Goal: Obtain resource: Download file/media

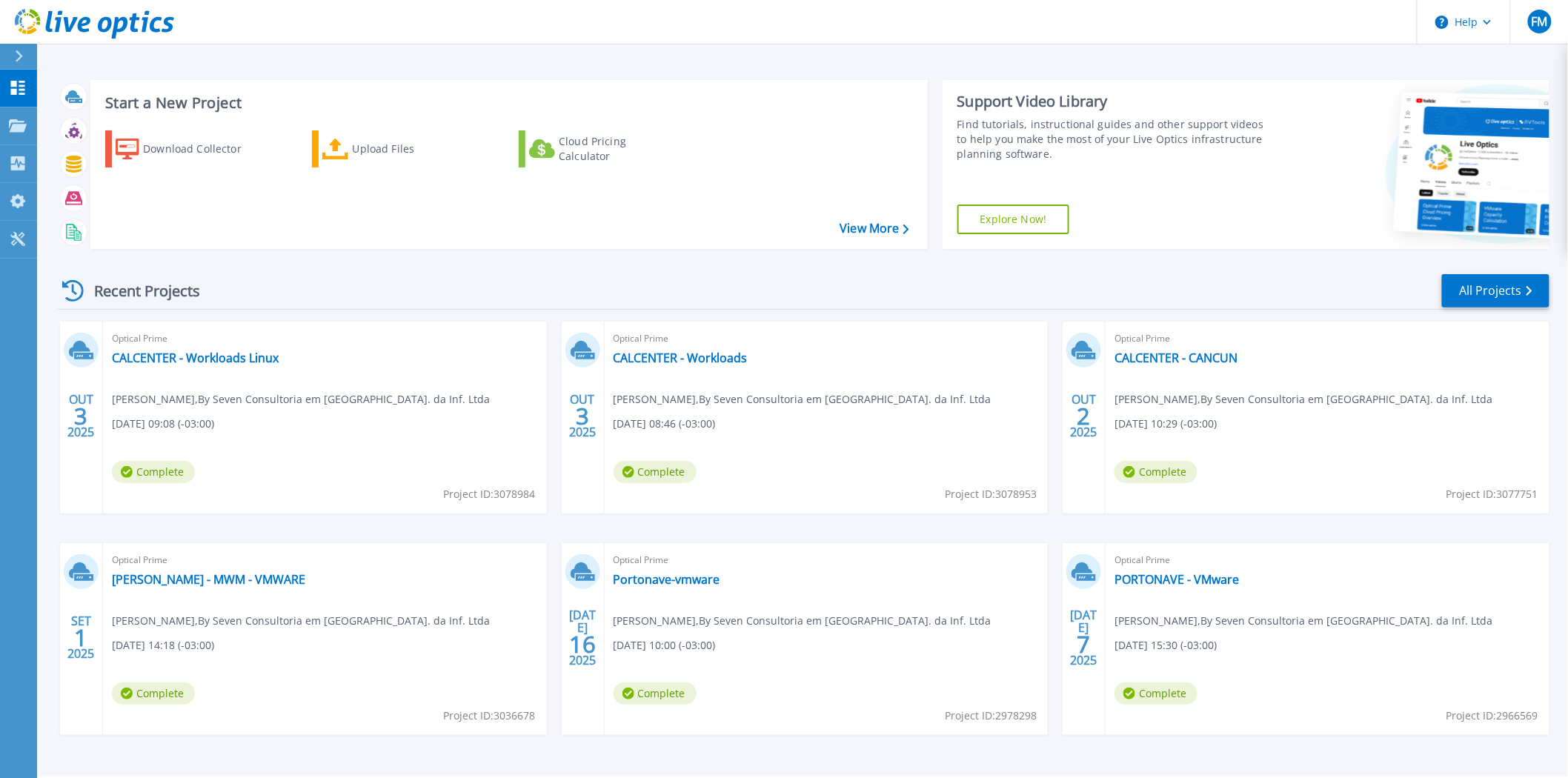
click at [699, 282] on div "Recent Projects All Projects" at bounding box center [803, 291] width 1492 height 37
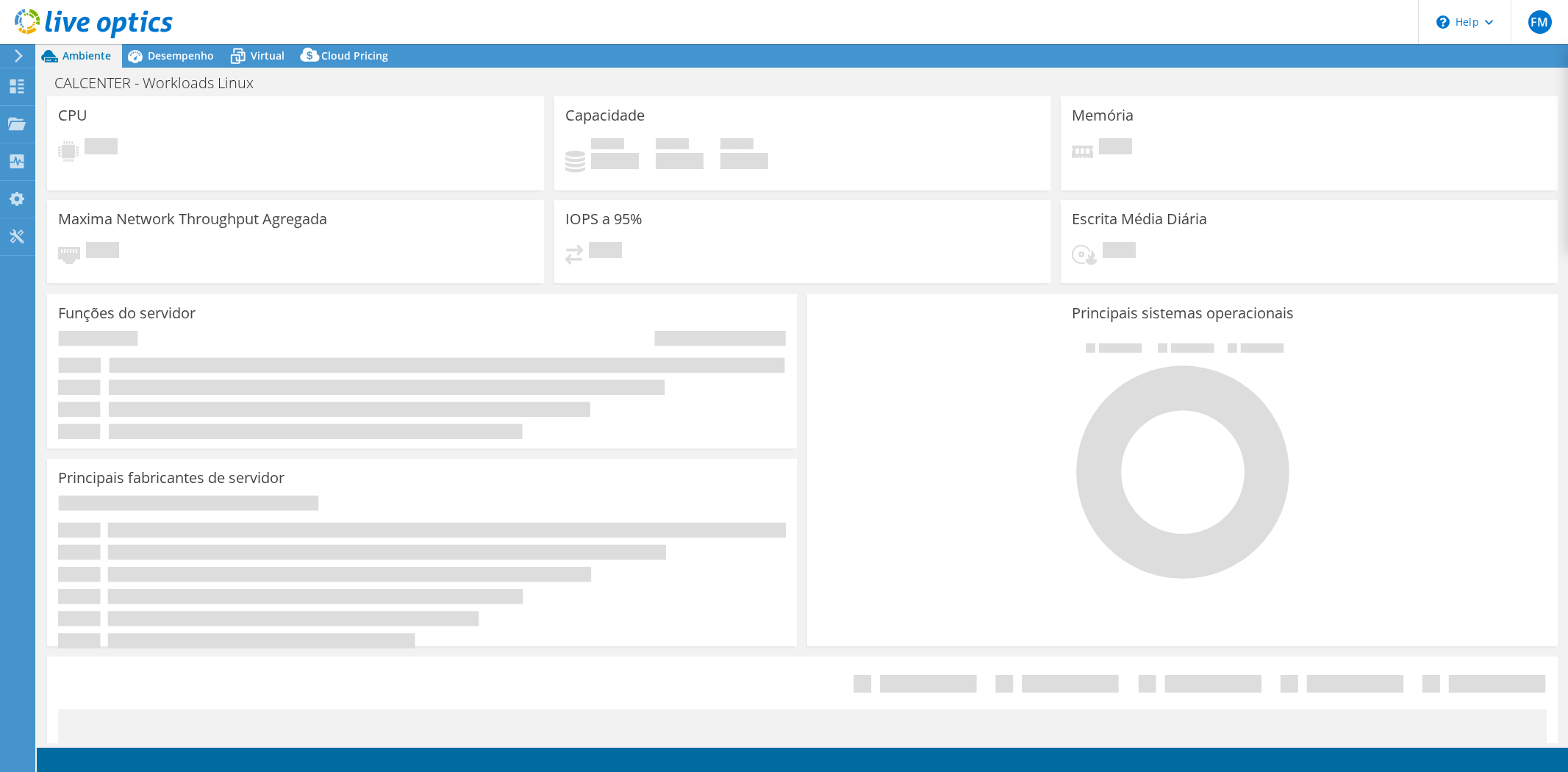
select select "SouthAmerica"
select select "BRL"
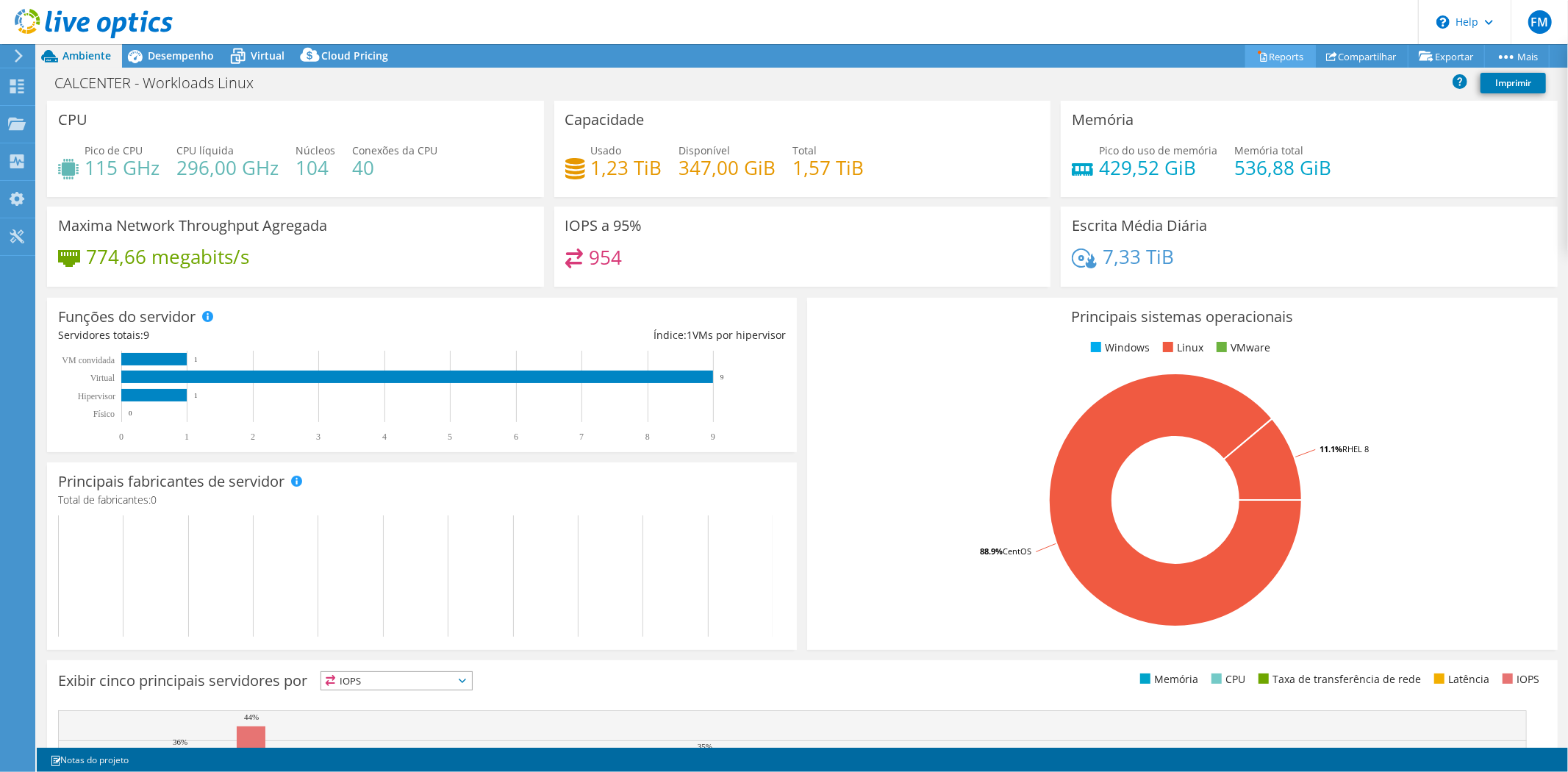
click at [1277, 62] on link "Reports" at bounding box center [1280, 56] width 71 height 23
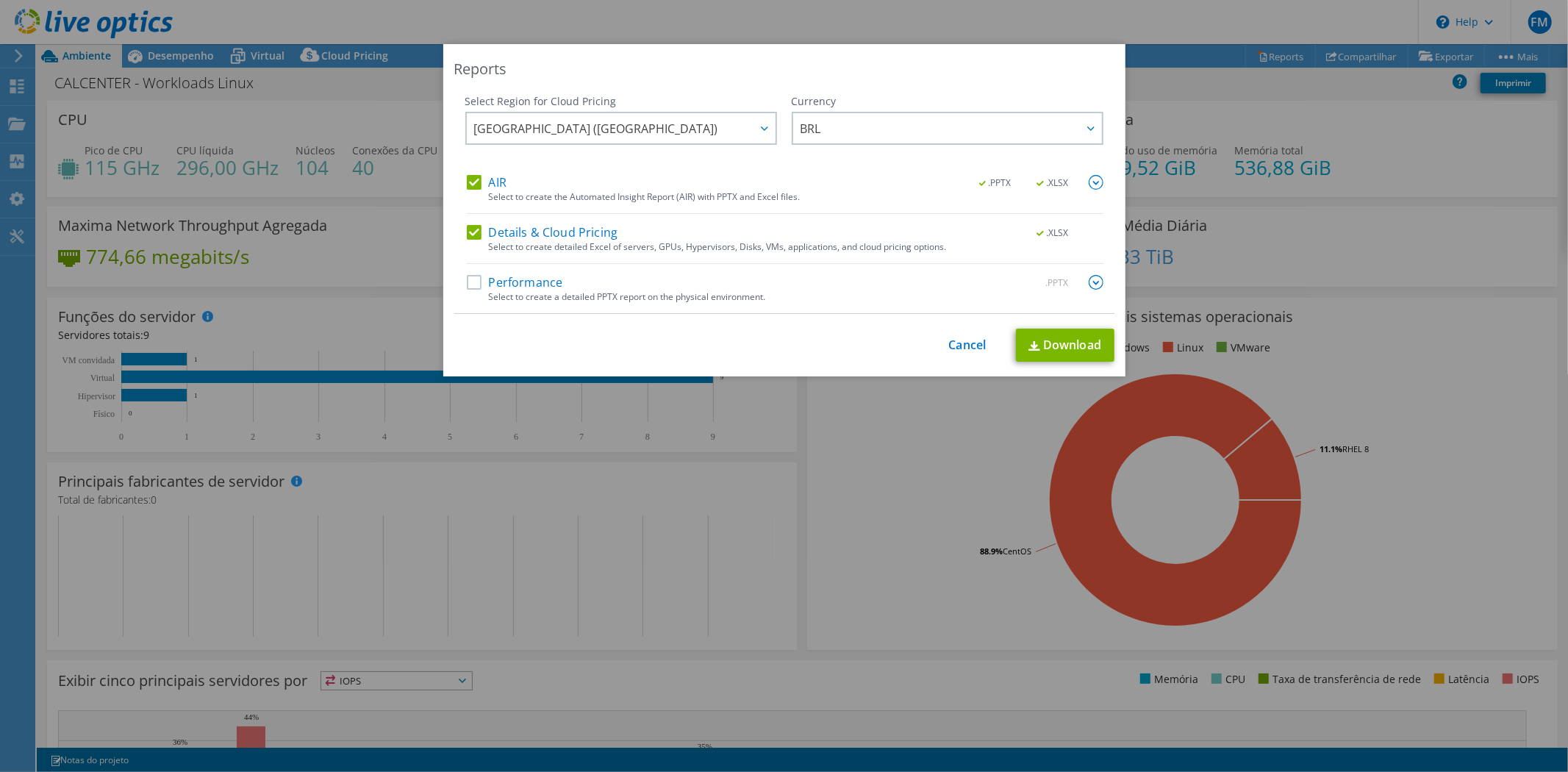
click at [483, 284] on label "Performance" at bounding box center [515, 281] width 97 height 14
click at [0, 0] on input "Performance" at bounding box center [0, 0] width 0 height 0
click at [1098, 281] on div "Select Region for Cloud Pricing Asia Pacific (Hong Kong) Asia Pacific (Mumbai) …" at bounding box center [784, 204] width 660 height 220
click at [1089, 283] on img at bounding box center [1096, 281] width 14 height 14
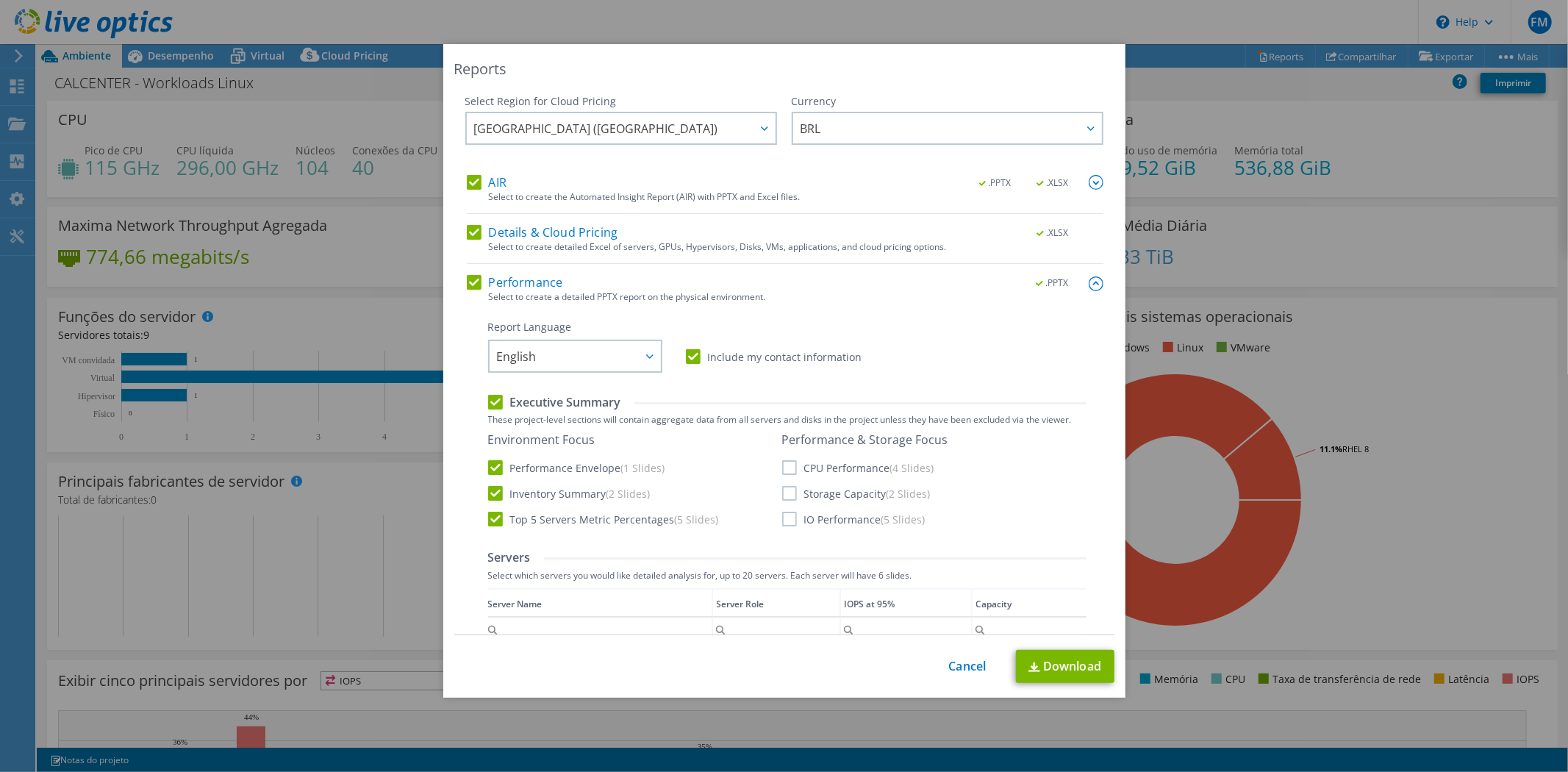
click at [782, 460] on label "CPU Performance (4 Slides)" at bounding box center [858, 467] width 152 height 14
click at [0, 0] on input "CPU Performance (4 Slides)" at bounding box center [0, 0] width 0 height 0
click at [782, 494] on label "Storage Capacity (2 Slides)" at bounding box center [856, 493] width 148 height 14
click at [0, 0] on input "Storage Capacity (2 Slides)" at bounding box center [0, 0] width 0 height 0
click at [782, 514] on label "IO Performance (5 Slides)" at bounding box center [854, 519] width 143 height 14
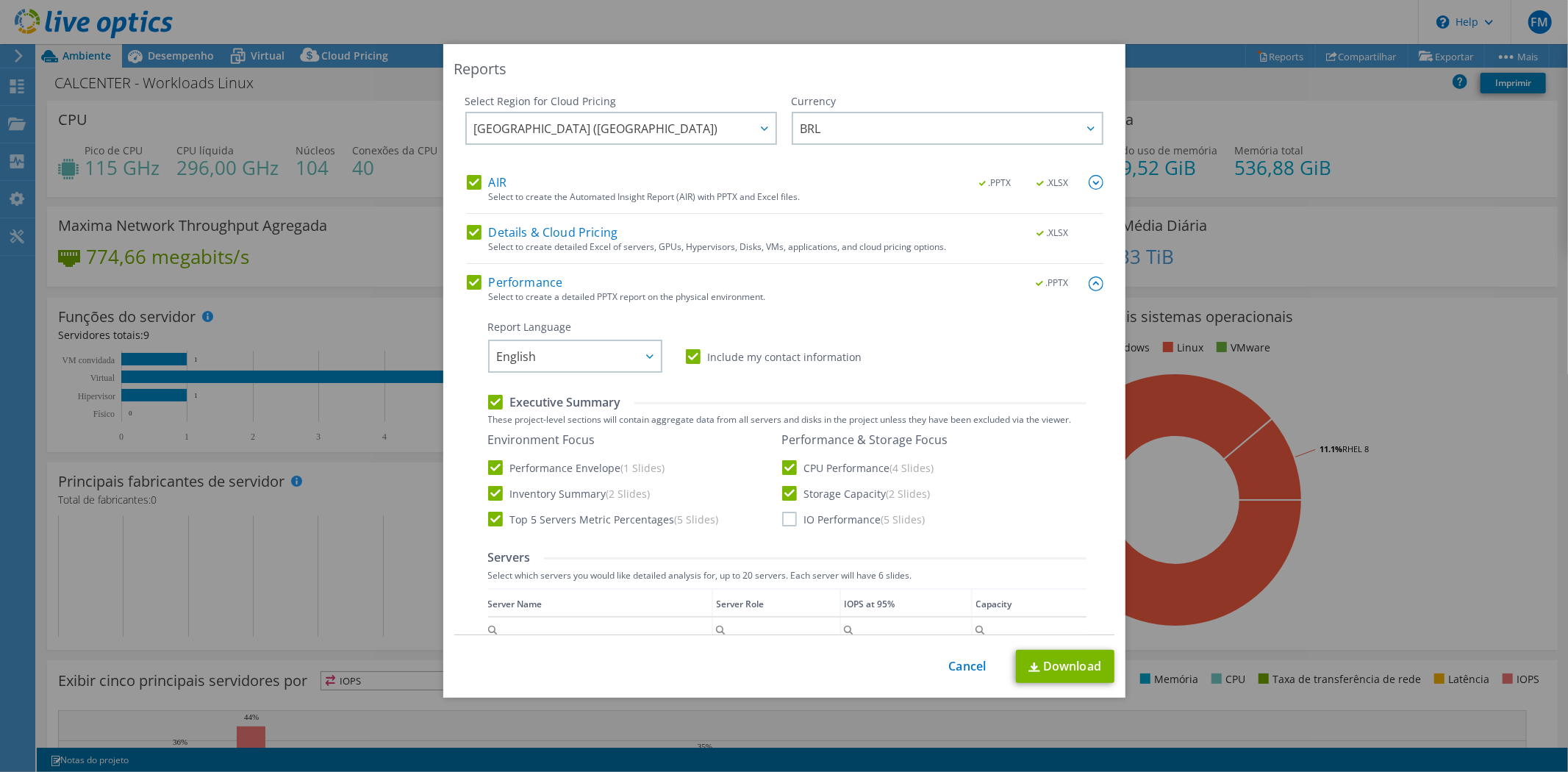
click at [0, 0] on input "IO Performance (5 Slides)" at bounding box center [0, 0] width 0 height 0
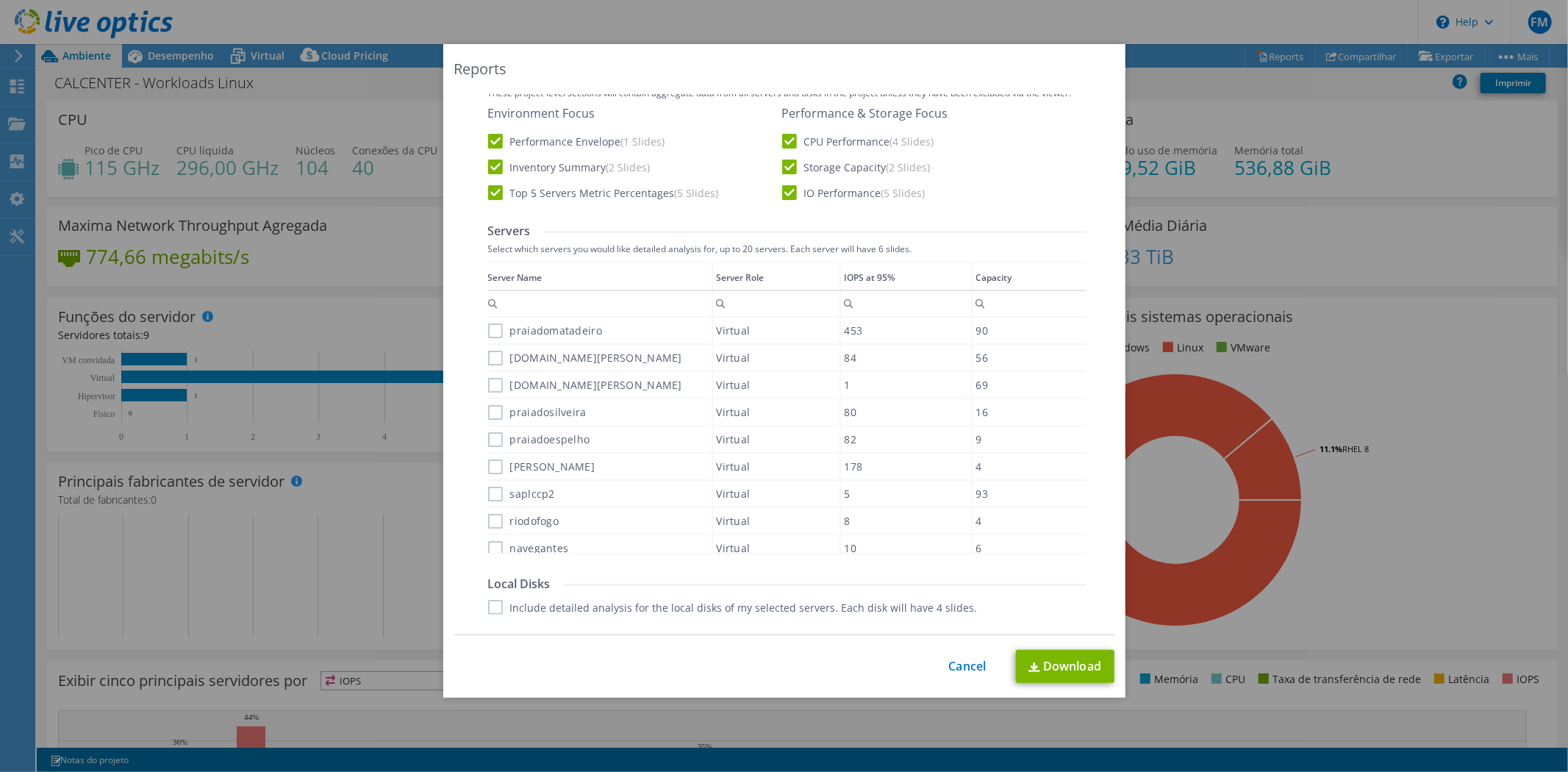
click at [492, 326] on label "praiadomatadeiro" at bounding box center [545, 330] width 114 height 14
click at [0, 0] on input "praiadomatadeiro" at bounding box center [0, 0] width 0 height 0
click at [490, 351] on label "flamingo.sol.gabriela.br" at bounding box center [585, 357] width 194 height 14
click at [0, 0] on input "flamingo.sol.gabriela.br" at bounding box center [0, 0] width 0 height 0
drag, startPoint x: 493, startPoint y: 385, endPoint x: 489, endPoint y: 416, distance: 31.3
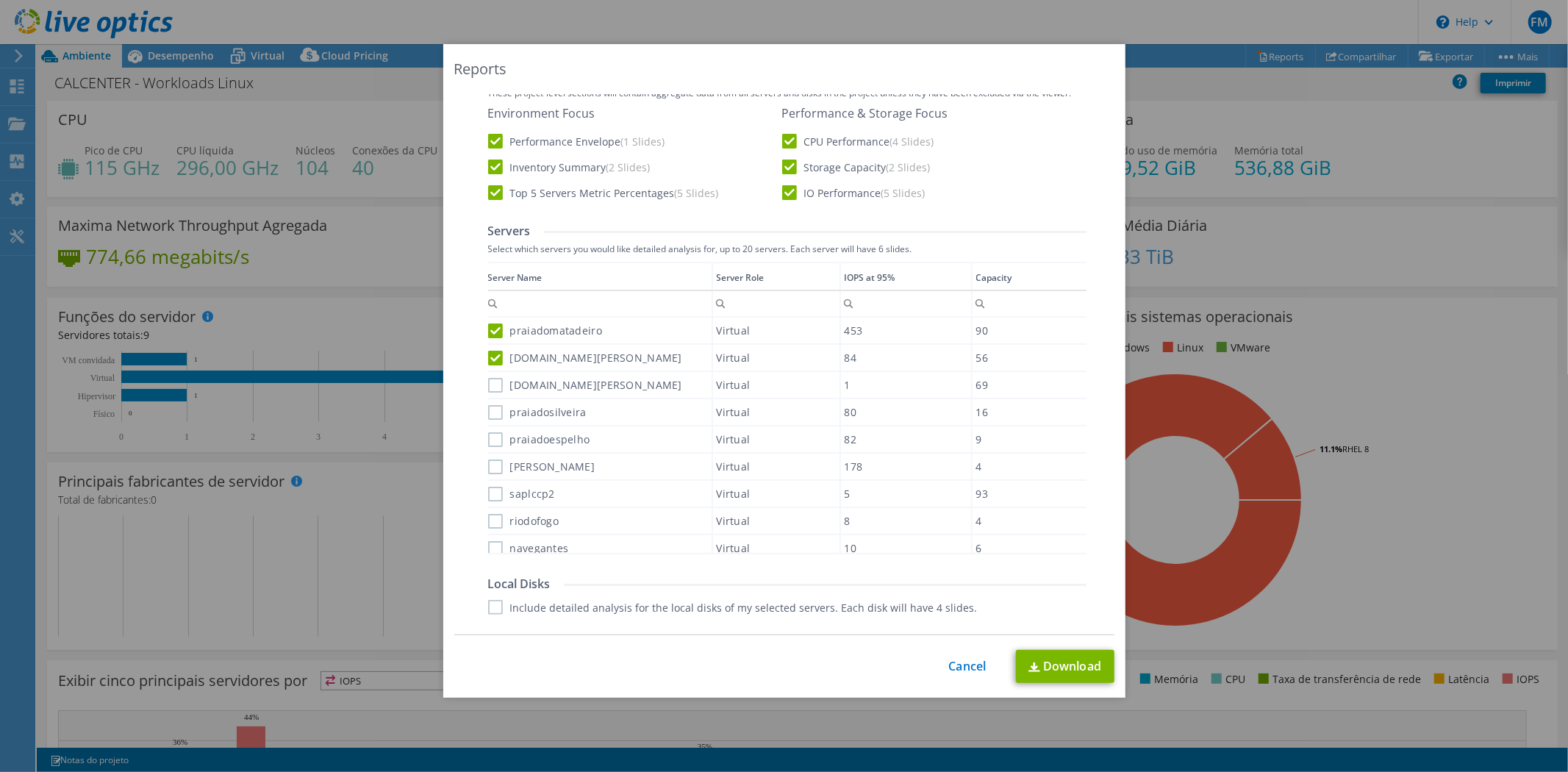
click at [493, 384] on label "praiadasilveira.sol.gabriela.br" at bounding box center [585, 385] width 194 height 14
click at [0, 0] on input "praiadasilveira.sol.gabriela.br" at bounding box center [0, 0] width 0 height 0
click at [491, 409] on label "praiadosilveira" at bounding box center [537, 411] width 98 height 14
click at [0, 0] on input "praiadosilveira" at bounding box center [0, 0] width 0 height 0
click at [490, 446] on div "praiadoespelho" at bounding box center [600, 440] width 224 height 26
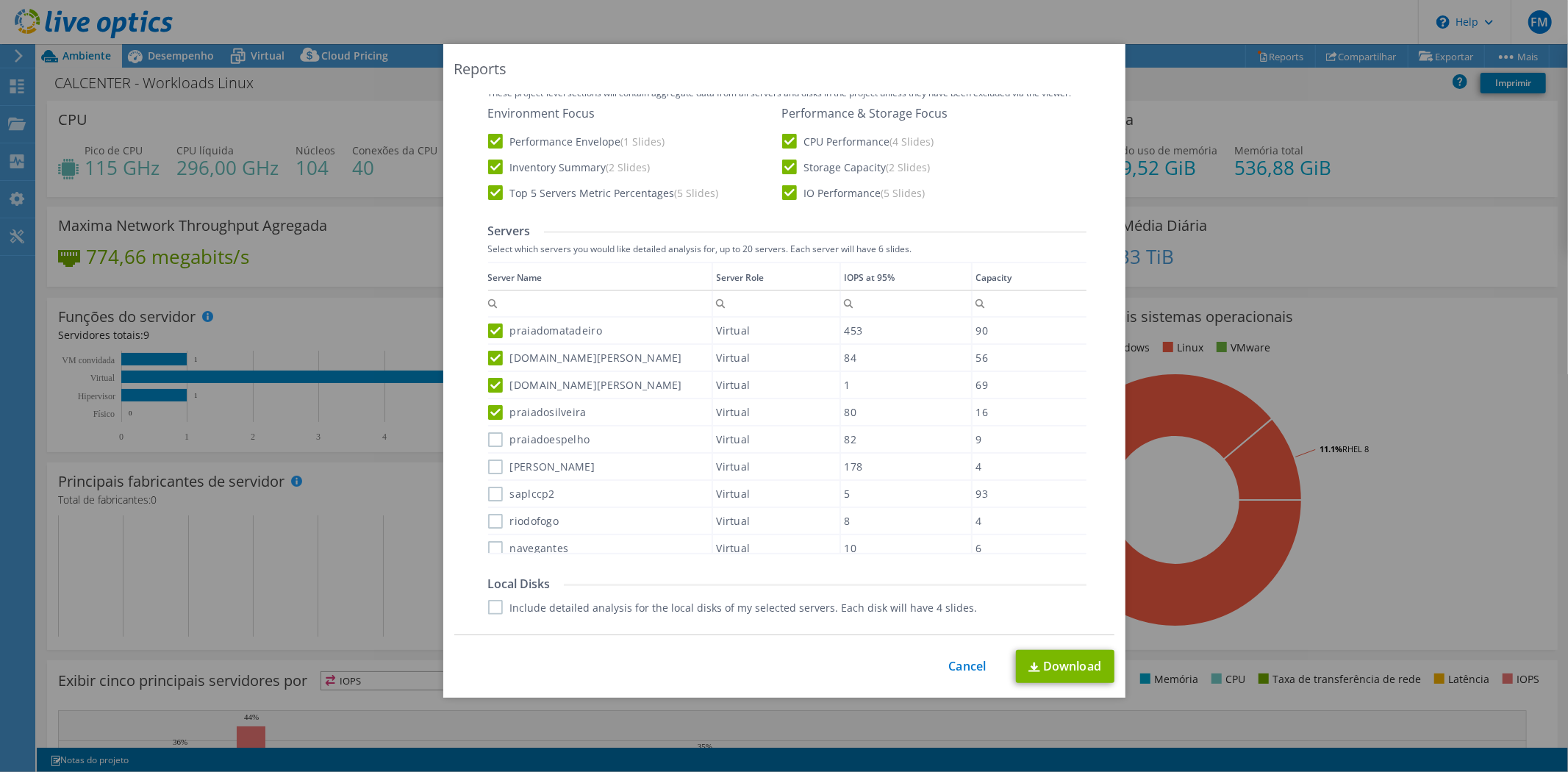
click at [491, 437] on label "praiadoespelho" at bounding box center [539, 439] width 102 height 14
click at [0, 0] on input "praiadoespelho" at bounding box center [0, 0] width 0 height 0
click at [489, 459] on label "linhares" at bounding box center [542, 466] width 107 height 14
click at [0, 0] on input "linhares" at bounding box center [0, 0] width 0 height 0
click at [492, 487] on label "saplccp2" at bounding box center [522, 494] width 67 height 14
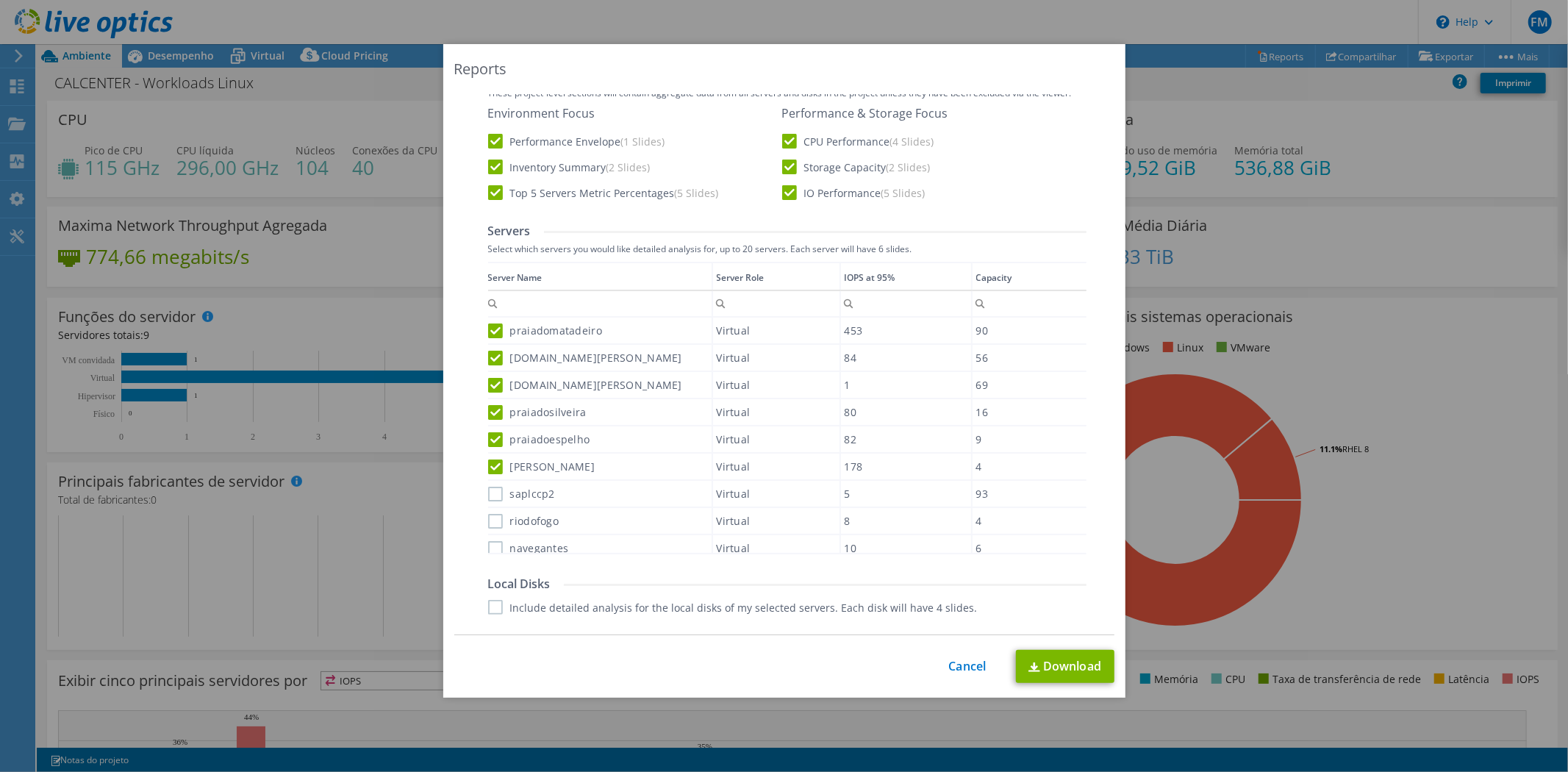
click at [0, 0] on input "saplccp2" at bounding box center [0, 0] width 0 height 0
click at [494, 514] on label "riodofogo" at bounding box center [524, 521] width 72 height 14
click at [0, 0] on input "riodofogo" at bounding box center [0, 0] width 0 height 0
click at [493, 541] on label "navegantes" at bounding box center [529, 548] width 81 height 14
click at [0, 0] on input "navegantes" at bounding box center [0, 0] width 0 height 0
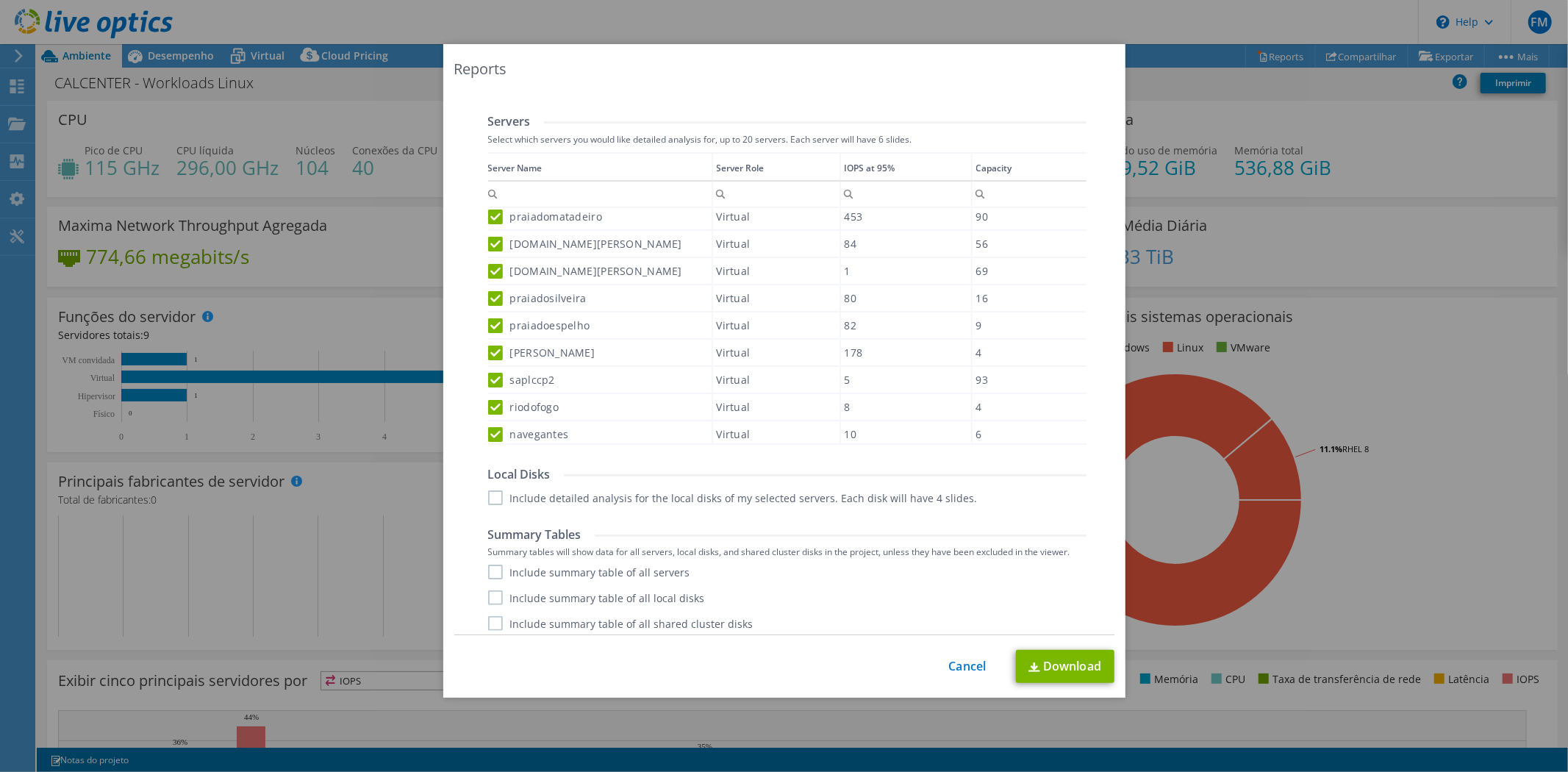
scroll to position [443, 0]
click at [490, 489] on label "Include detailed analysis for the local disks of my selected servers. Each disk…" at bounding box center [733, 491] width 490 height 14
click at [0, 0] on input "Include detailed analysis for the local disks of my selected servers. Each disk…" at bounding box center [0, 0] width 0 height 0
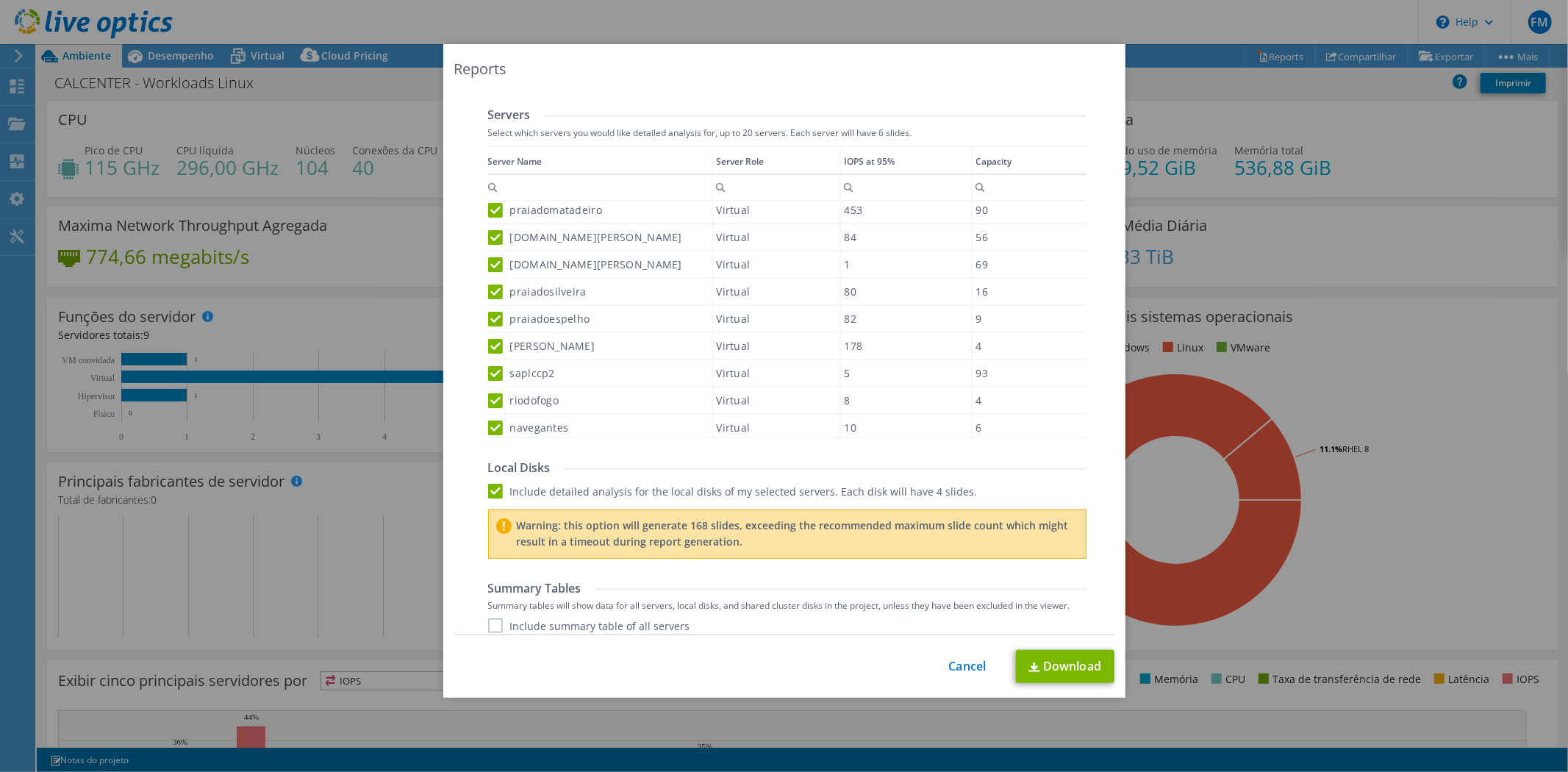
scroll to position [503, 0]
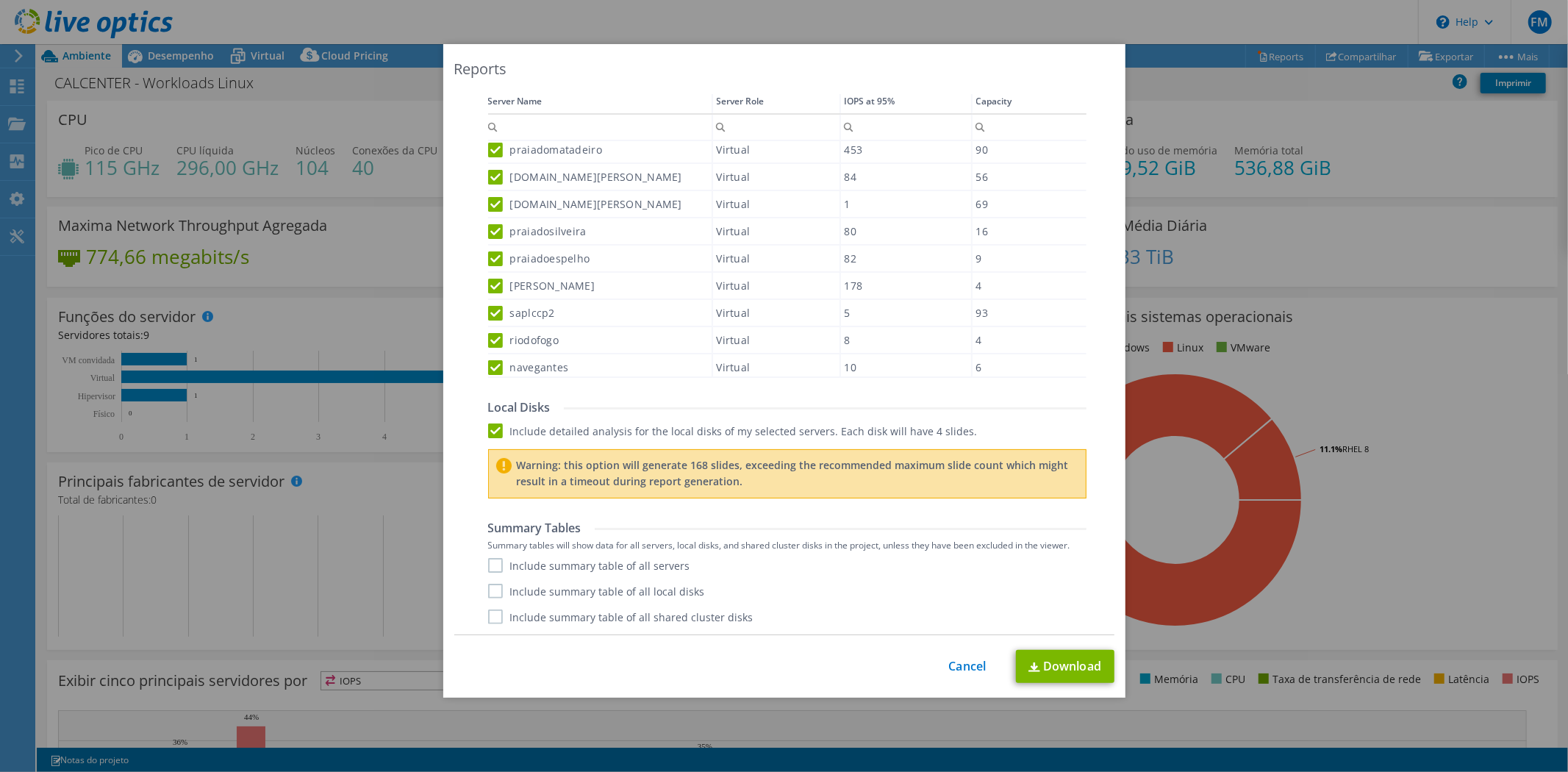
click at [488, 555] on div "Summary Tables Summary tables will show data for all servers, local disks, and …" at bounding box center [787, 572] width 599 height 104
click at [488, 569] on label "Include summary table of all servers" at bounding box center [590, 564] width 202 height 14
click at [0, 0] on input "Include summary table of all servers" at bounding box center [0, 0] width 0 height 0
click at [488, 586] on label "Include summary table of all local disks" at bounding box center [596, 590] width 217 height 14
click at [0, 0] on input "Include summary table of all local disks" at bounding box center [0, 0] width 0 height 0
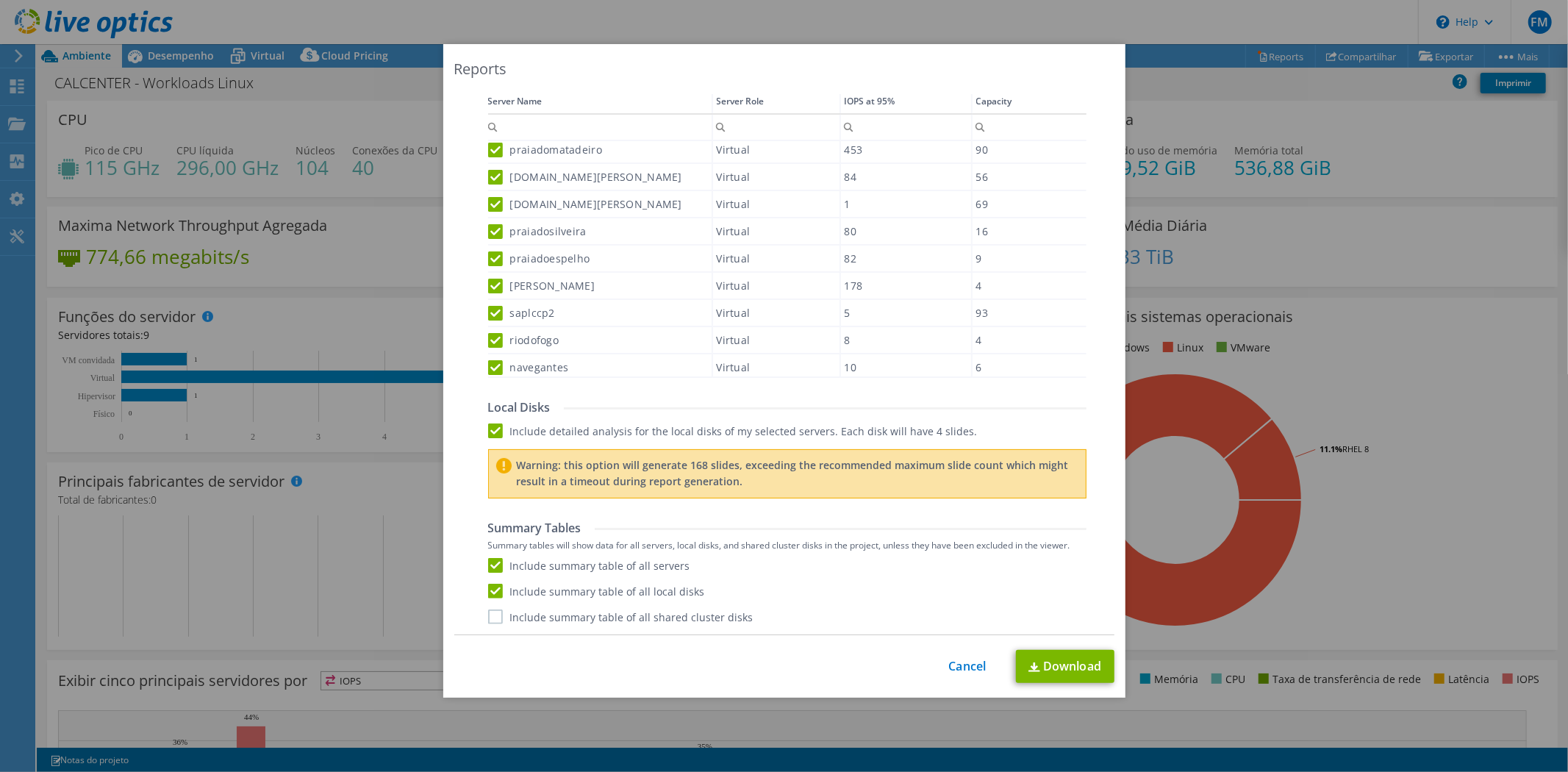
click at [491, 620] on label "Include summary table of all shared cluster disks" at bounding box center [621, 616] width 266 height 14
click at [0, 0] on input "Include summary table of all shared cluster disks" at bounding box center [0, 0] width 0 height 0
click at [491, 620] on label "Include summary table of all shared cluster disks" at bounding box center [621, 616] width 266 height 14
click at [0, 0] on input "Include summary table of all shared cluster disks" at bounding box center [0, 0] width 0 height 0
click at [496, 609] on label "Include summary table of all shared cluster disks" at bounding box center [621, 616] width 266 height 14
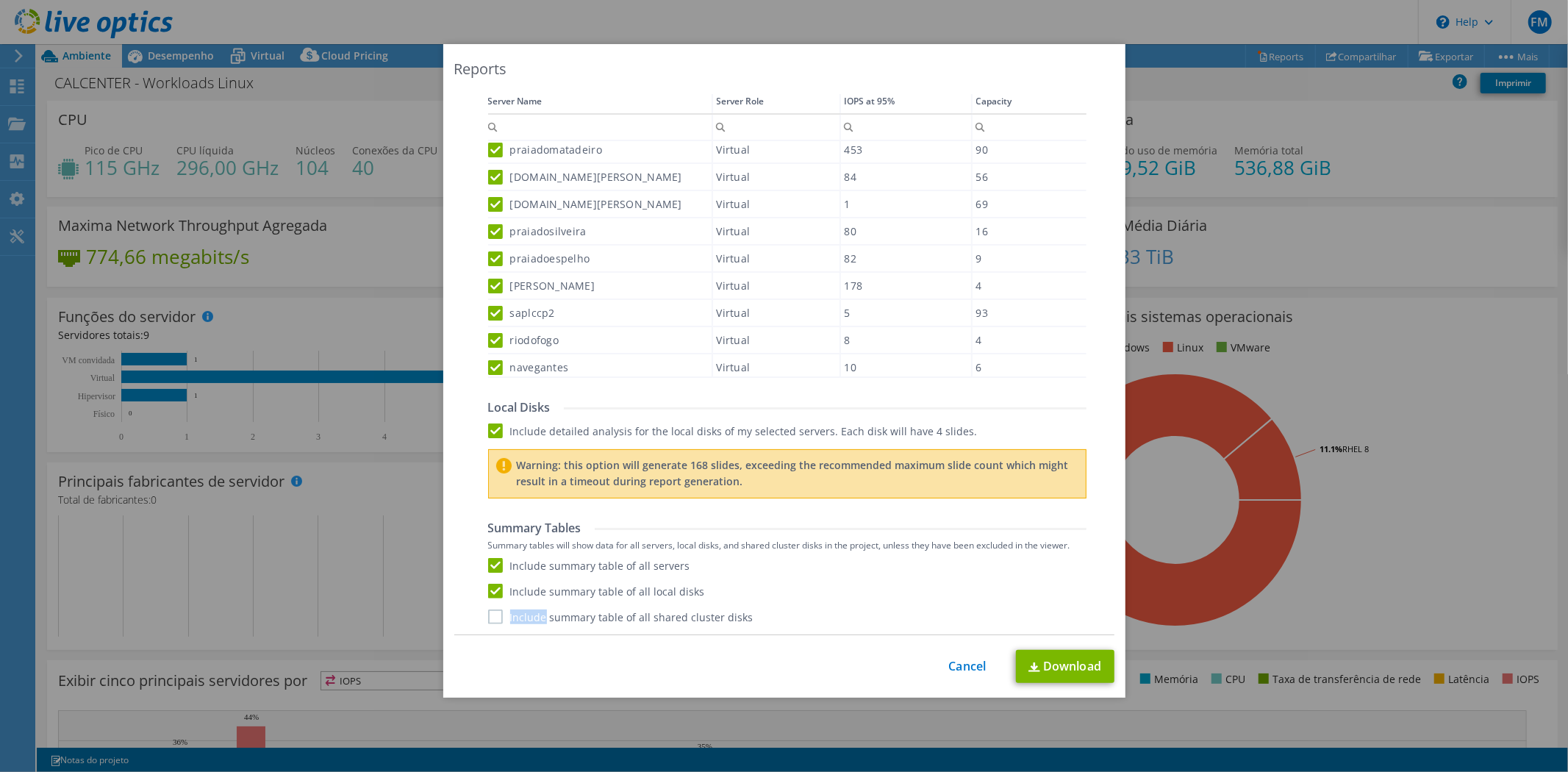
click at [0, 0] on input "Include summary table of all shared cluster disks" at bounding box center [0, 0] width 0 height 0
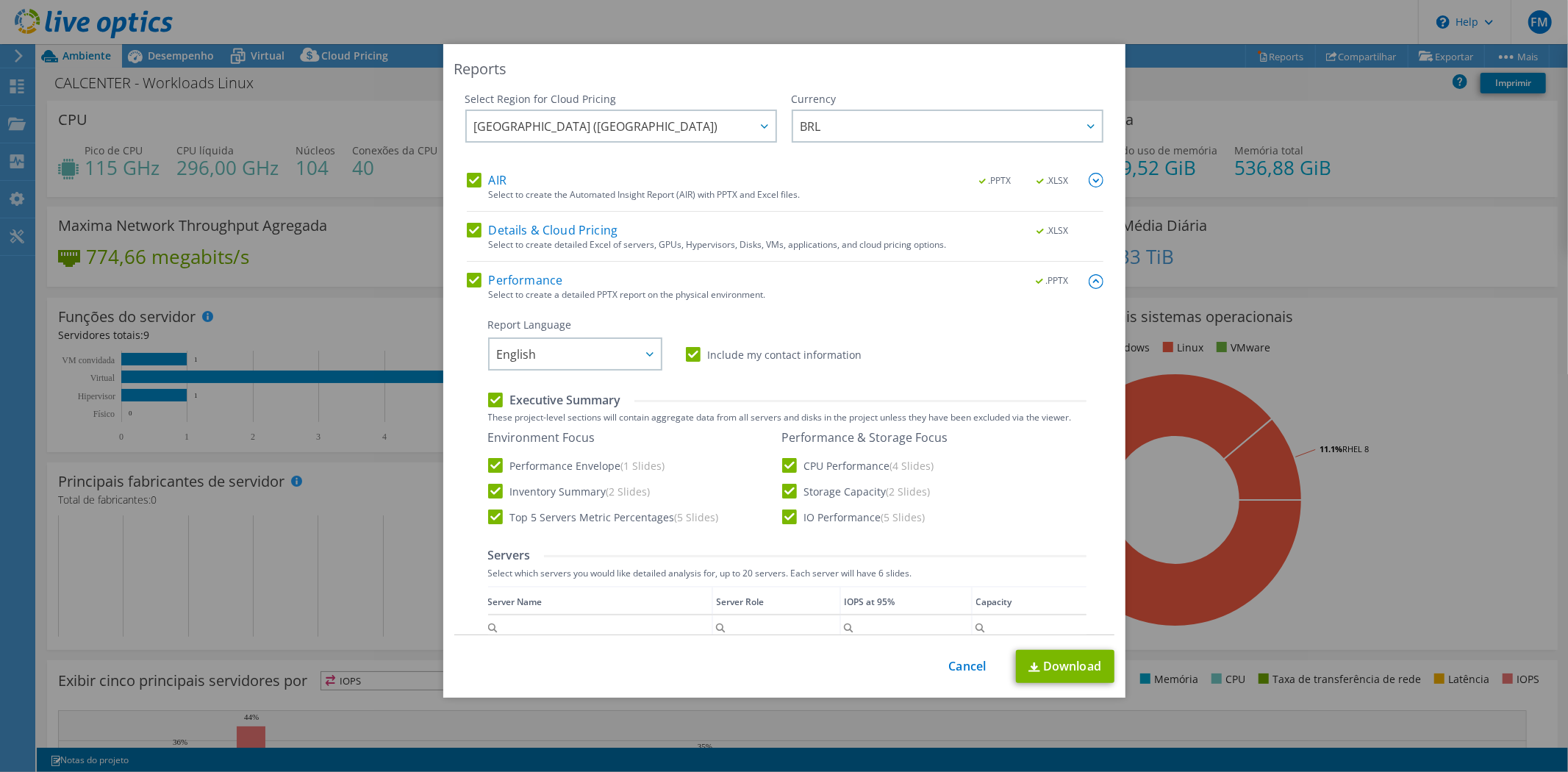
scroll to position [0, 0]
click at [647, 192] on div "Select to create the Automated Insight Report (AIR) with PPTX and Excel files." at bounding box center [797, 197] width 615 height 11
click at [1089, 179] on img at bounding box center [1096, 182] width 14 height 14
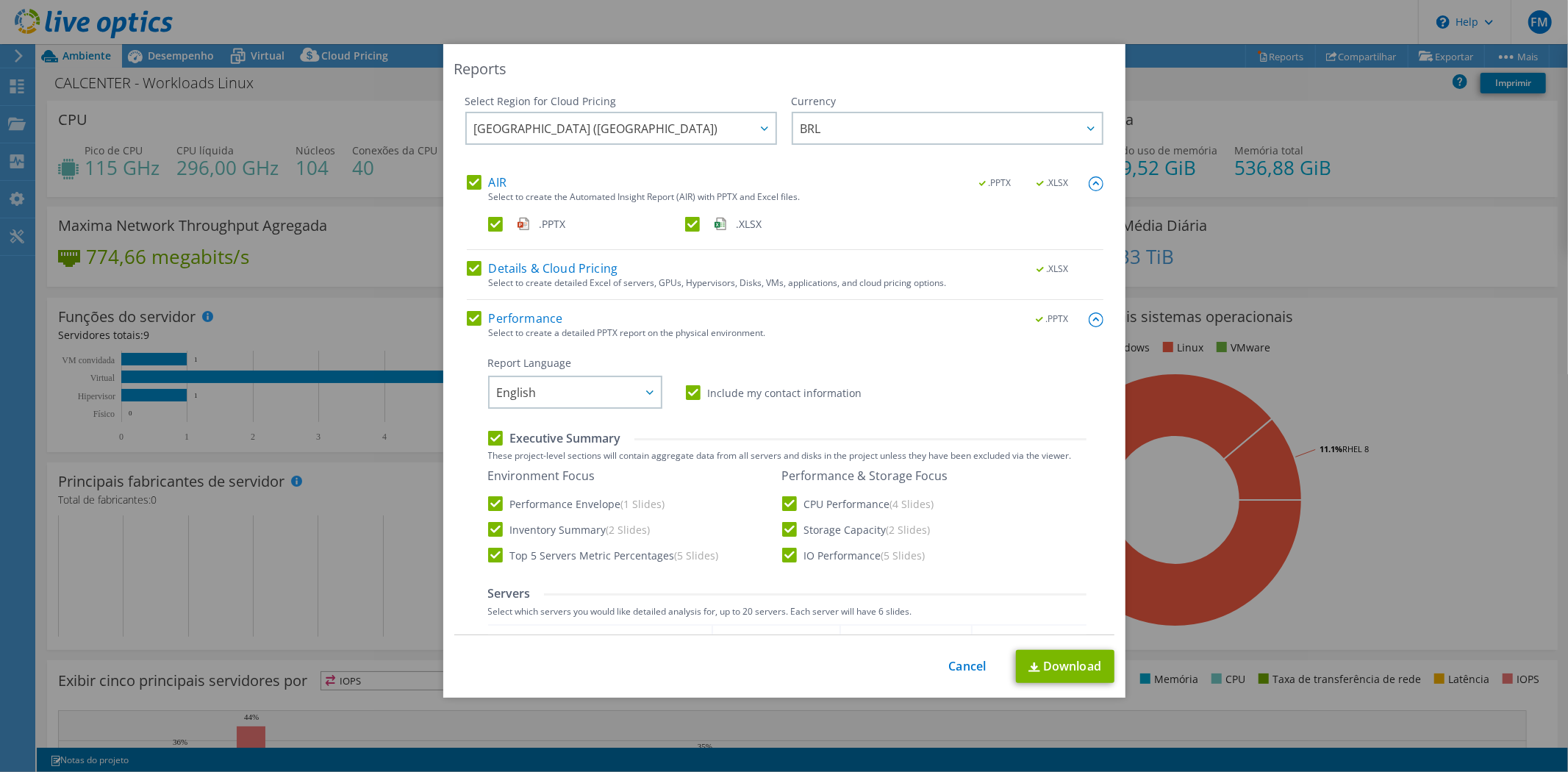
click at [1089, 179] on img at bounding box center [1096, 183] width 14 height 14
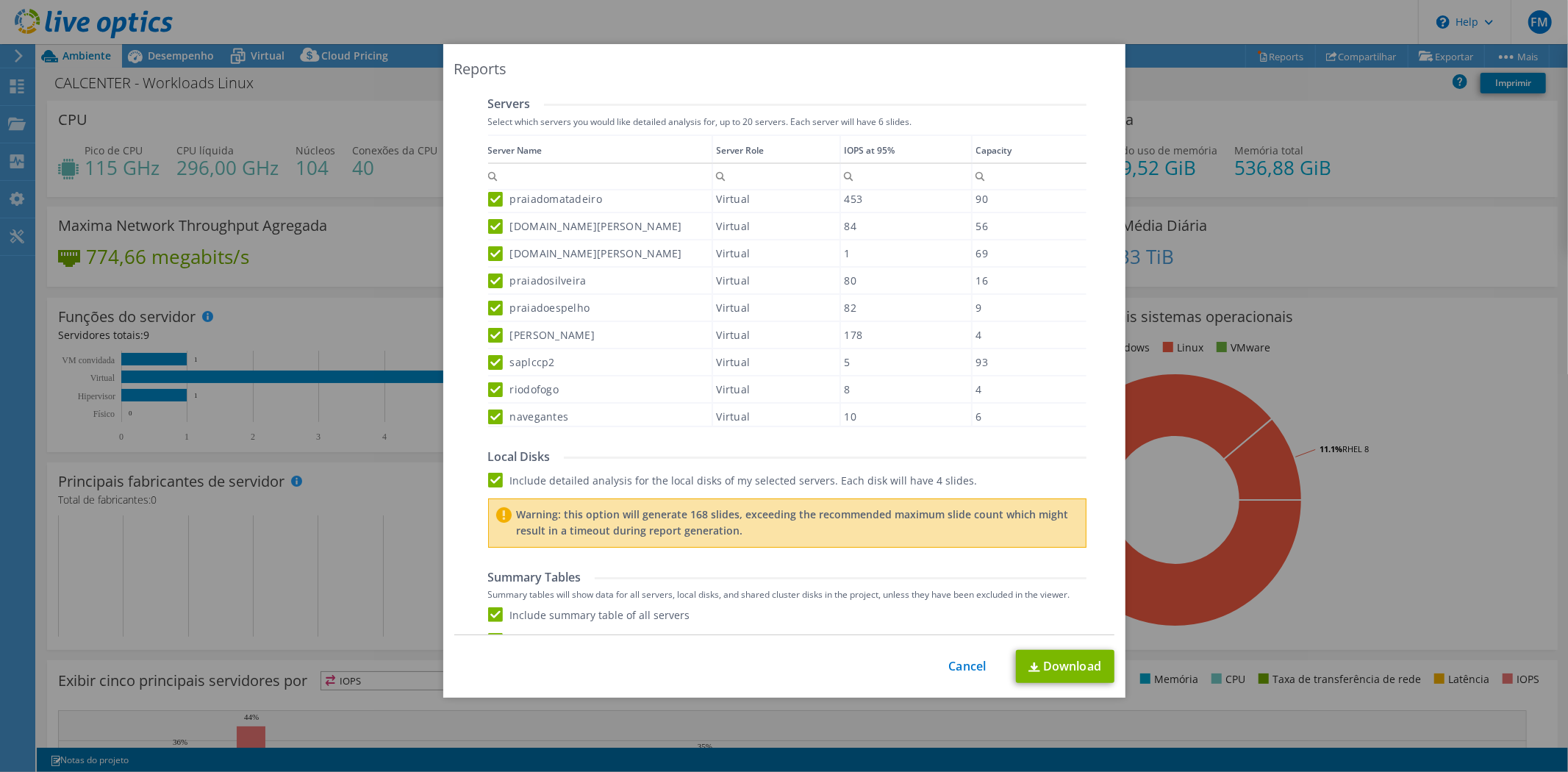
scroll to position [503, 0]
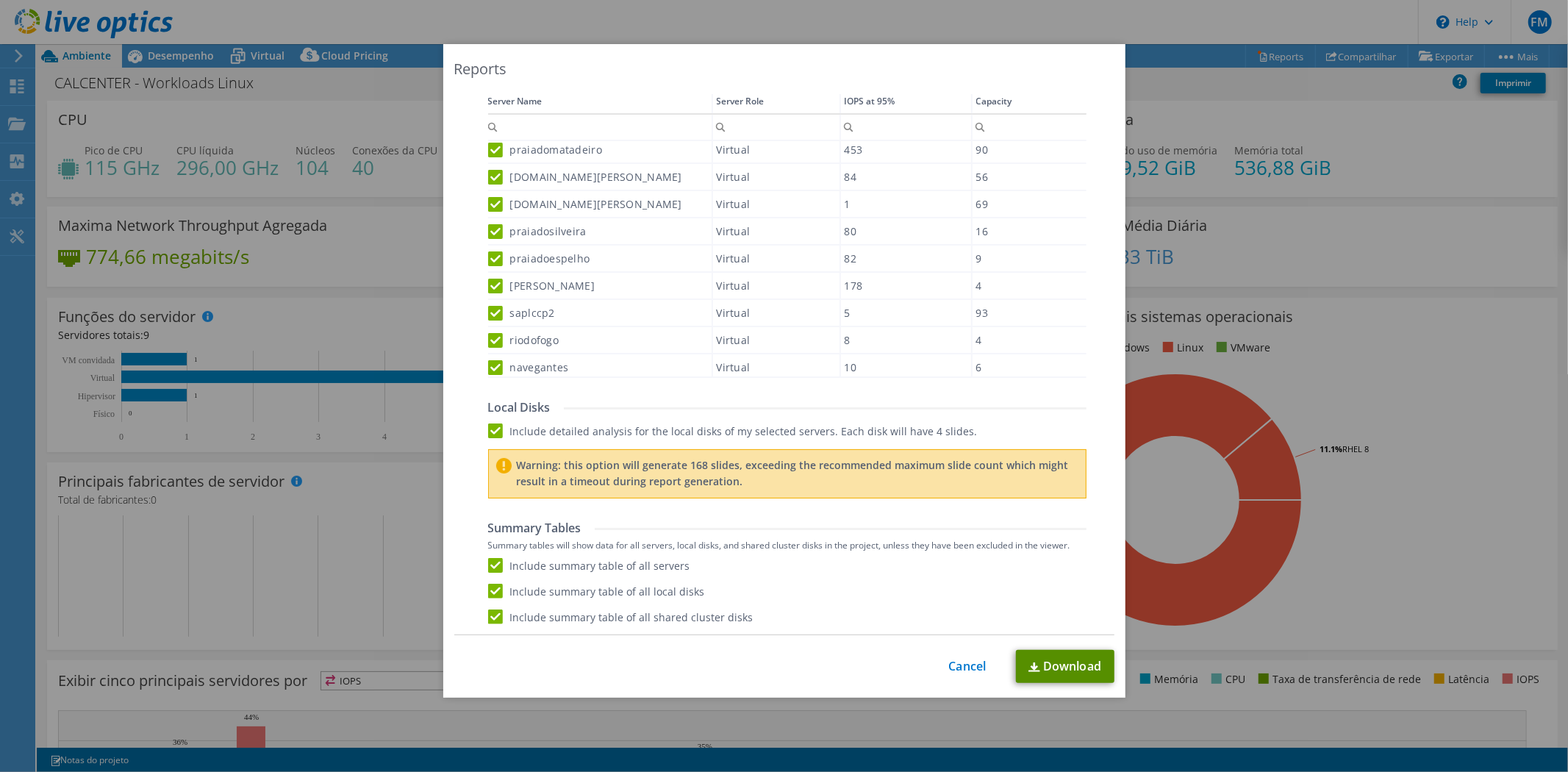
click at [1041, 669] on link "Download" at bounding box center [1065, 666] width 98 height 33
